Goal: Navigation & Orientation: Find specific page/section

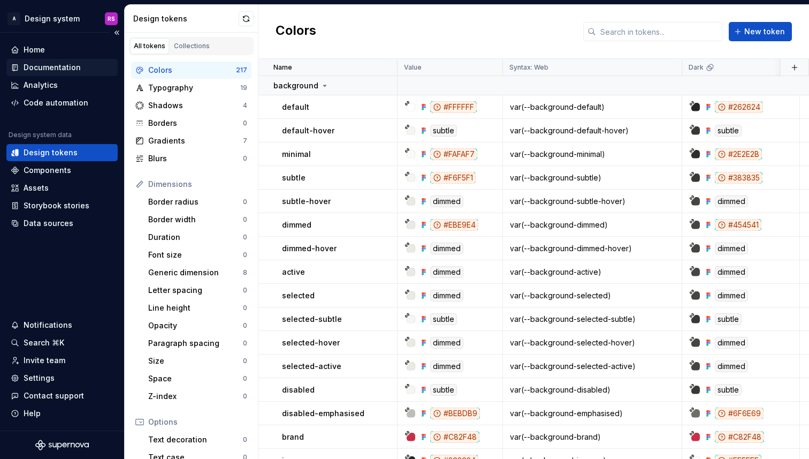
click at [59, 59] on div "Documentation" at bounding box center [61, 67] width 111 height 17
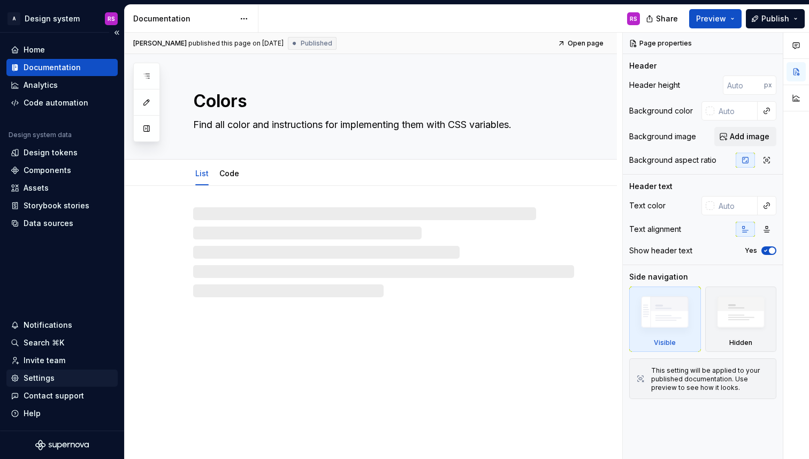
click at [57, 374] on div "Settings" at bounding box center [62, 377] width 103 height 11
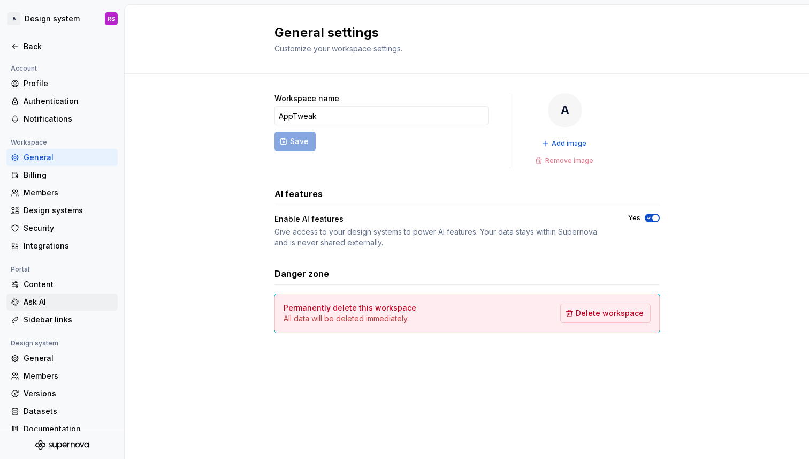
click at [57, 296] on div "Ask AI" at bounding box center [69, 301] width 90 height 11
type textarea "*"
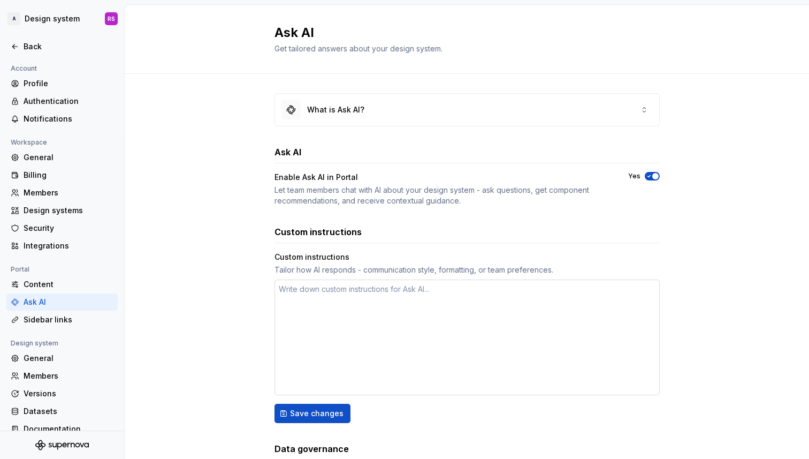
scroll to position [74, 0]
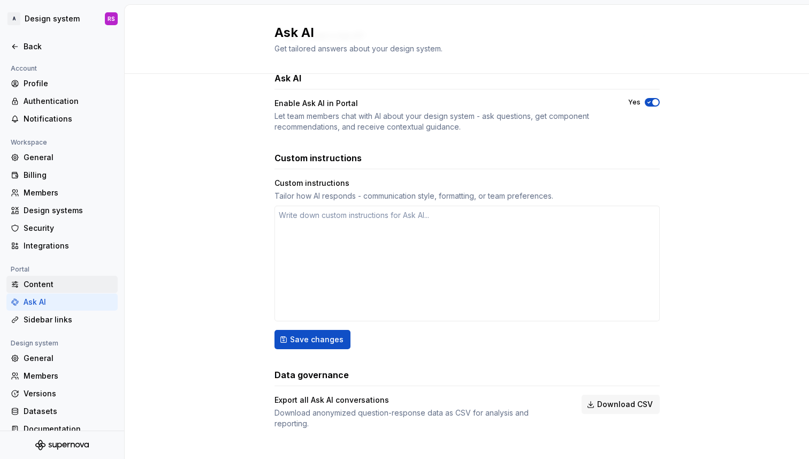
click at [73, 282] on div "Content" at bounding box center [69, 284] width 90 height 11
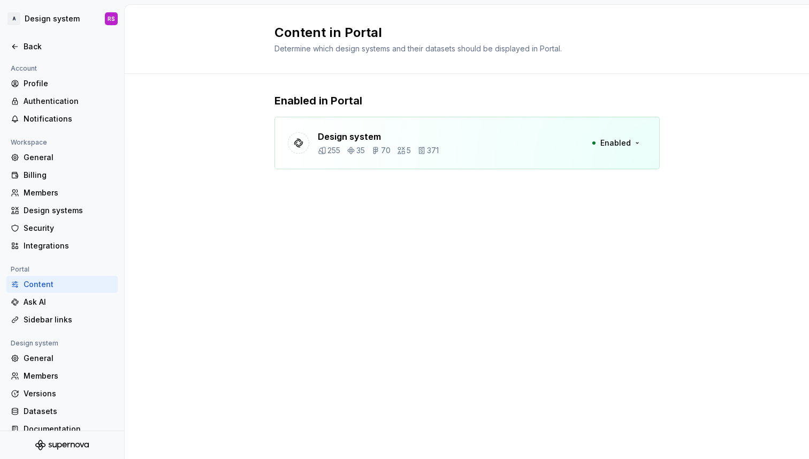
scroll to position [13, 0]
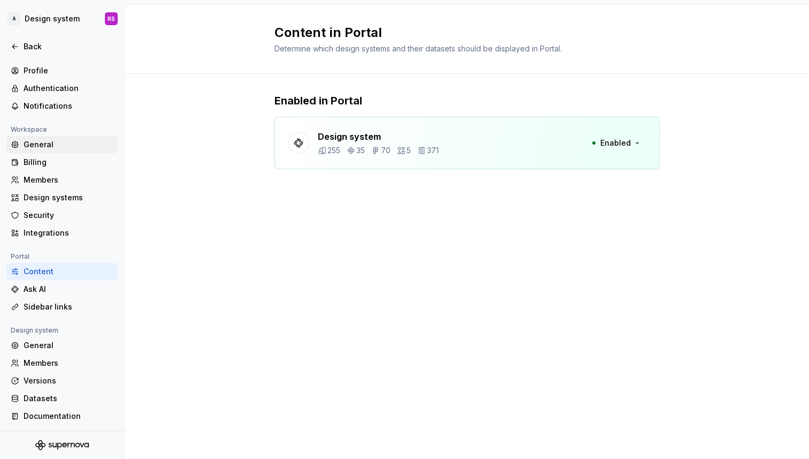
click at [60, 147] on div "General" at bounding box center [69, 144] width 90 height 11
